Goal: Information Seeking & Learning: Learn about a topic

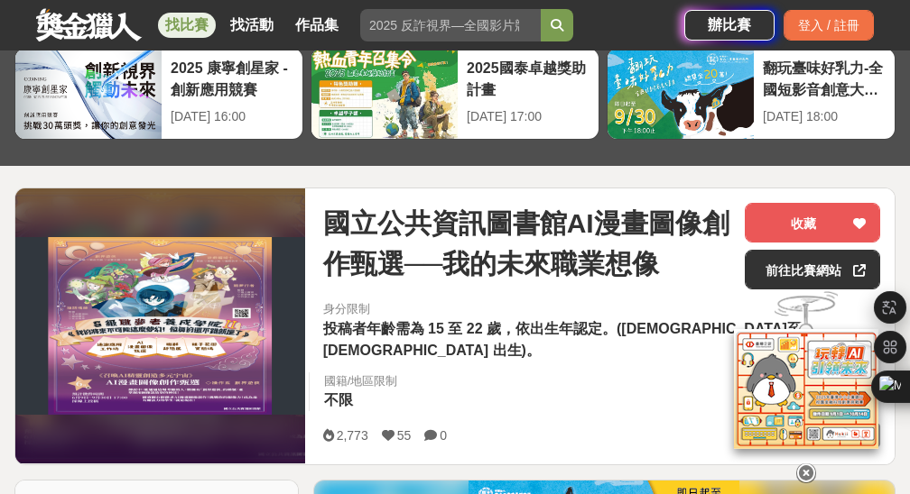
scroll to position [136, 0]
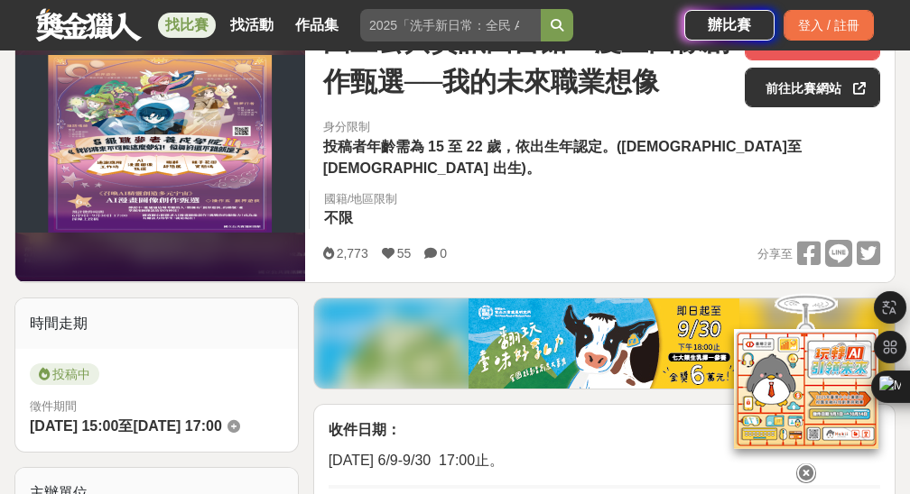
scroll to position [294, 0]
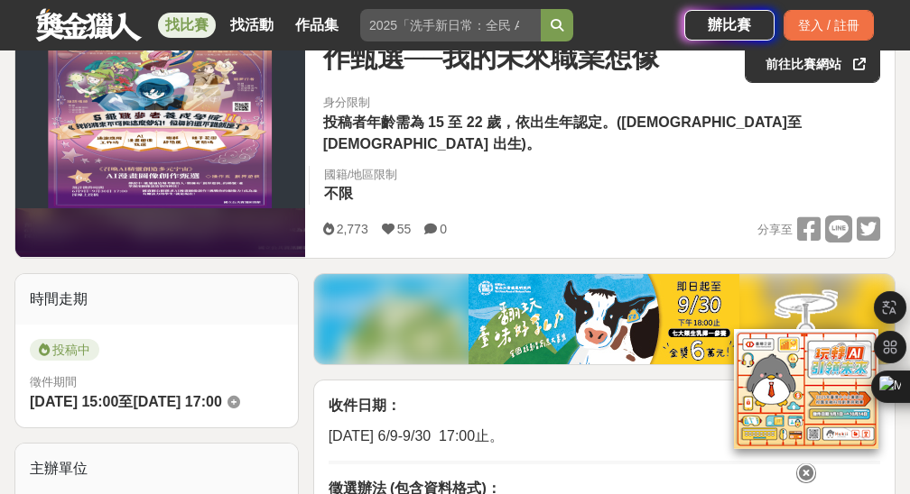
click at [803, 465] on icon at bounding box center [806, 474] width 20 height 20
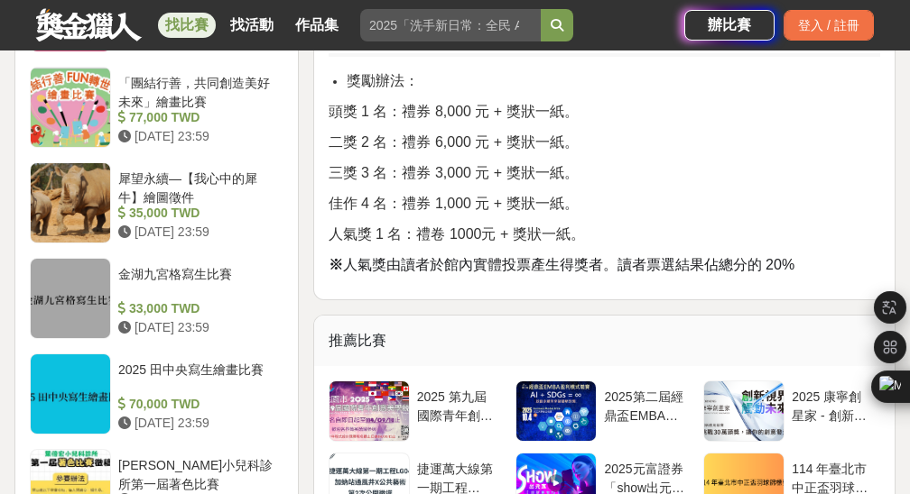
scroll to position [2297, 0]
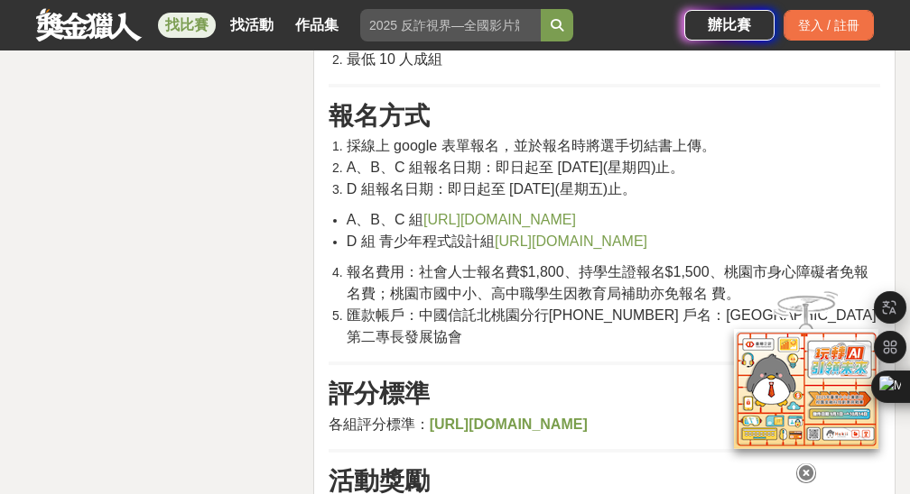
scroll to position [2665, 0]
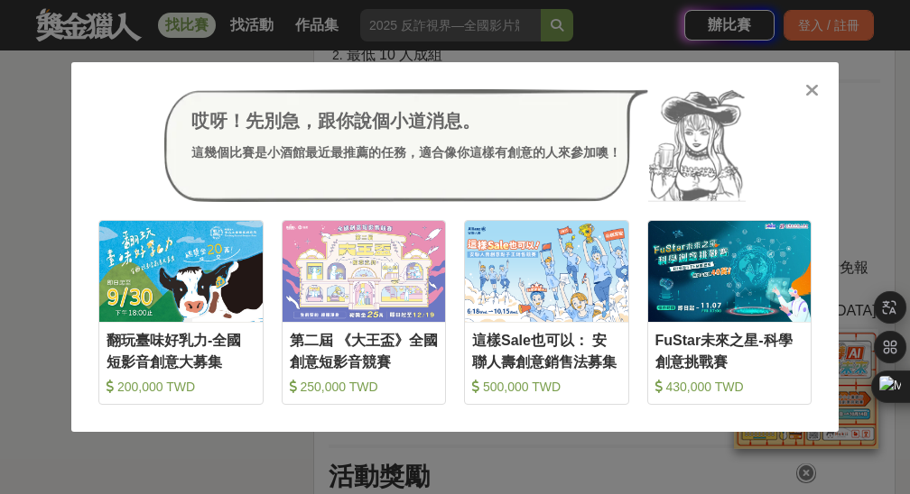
click at [811, 94] on icon at bounding box center [812, 90] width 14 height 18
